Goal: Navigation & Orientation: Find specific page/section

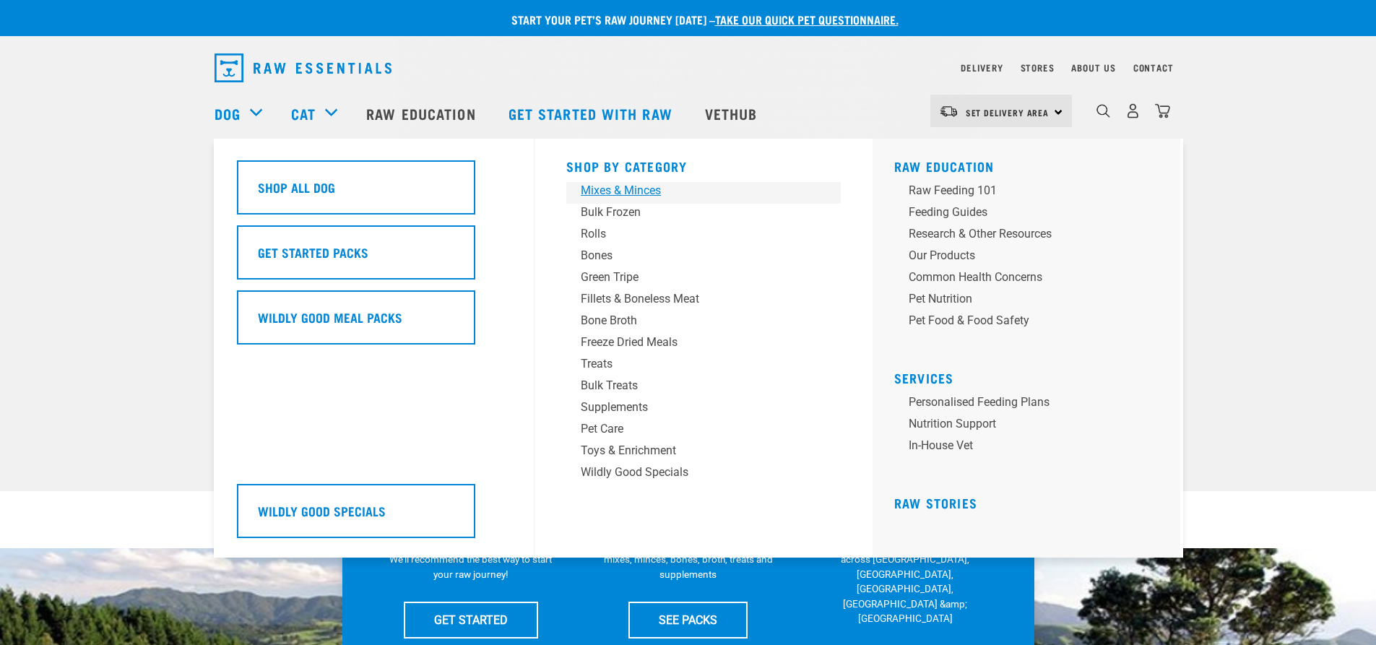
click at [643, 189] on div "Mixes & Minces" at bounding box center [693, 190] width 225 height 17
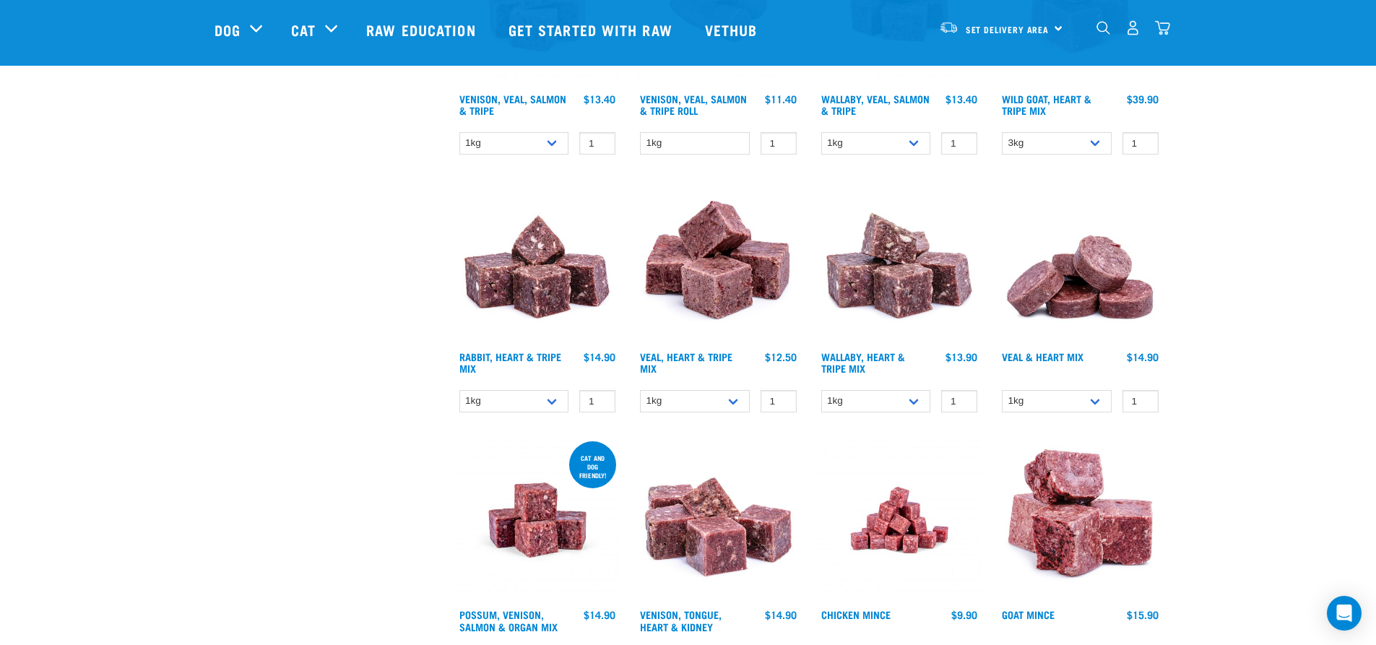
scroll to position [1733, 0]
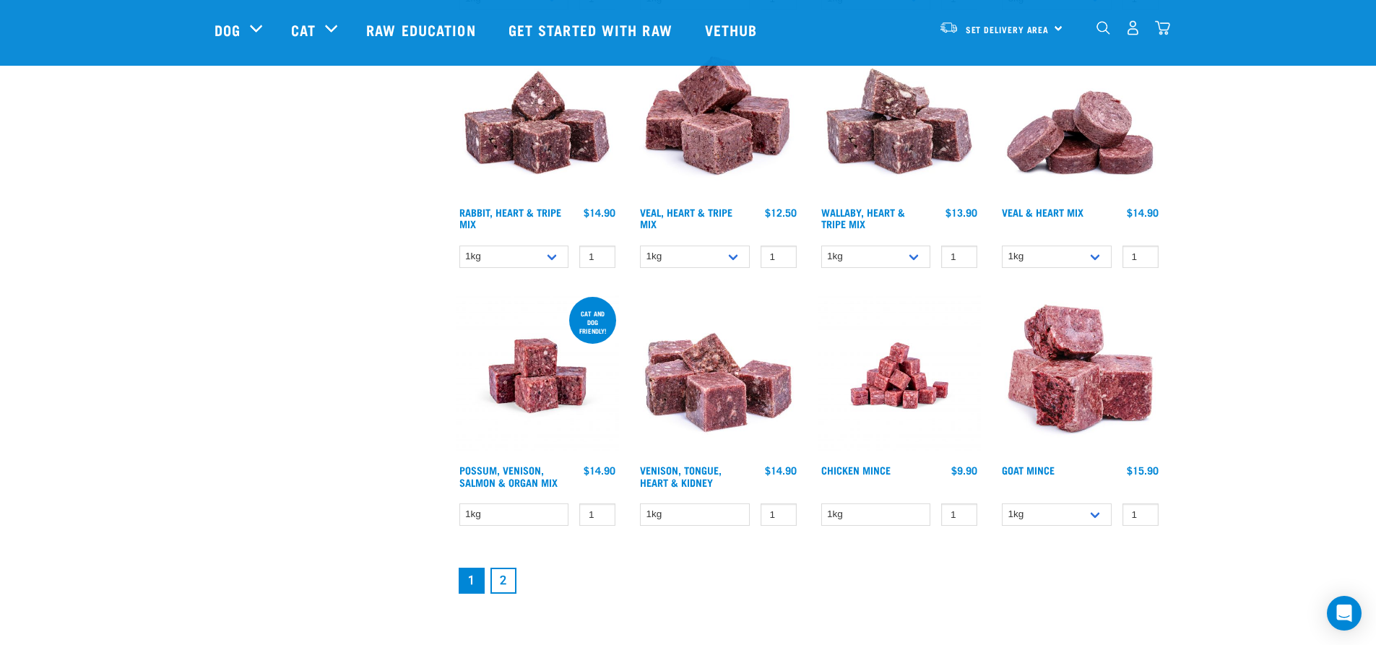
click at [503, 583] on link "2" at bounding box center [503, 581] width 26 height 26
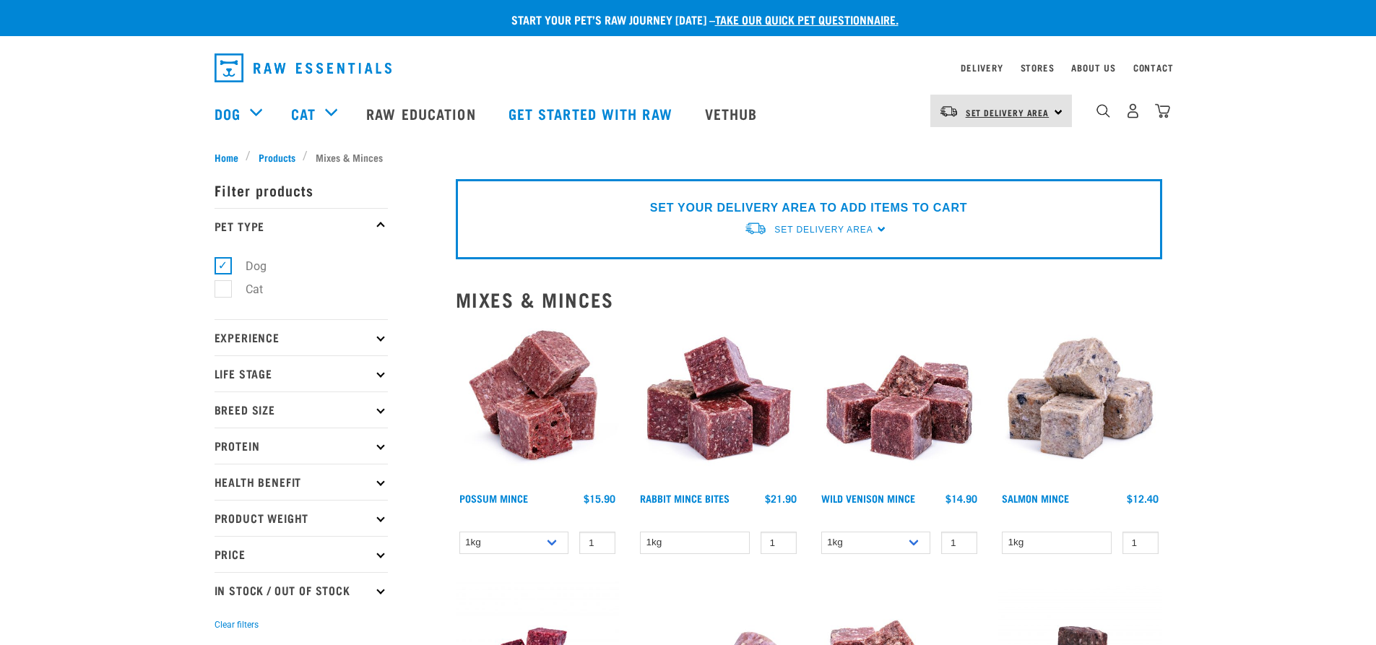
click at [1023, 112] on span "Set Delivery Area" at bounding box center [1007, 112] width 84 height 5
click at [990, 150] on link "[GEOGRAPHIC_DATA]" at bounding box center [999, 152] width 139 height 32
